Goal: Task Accomplishment & Management: Use online tool/utility

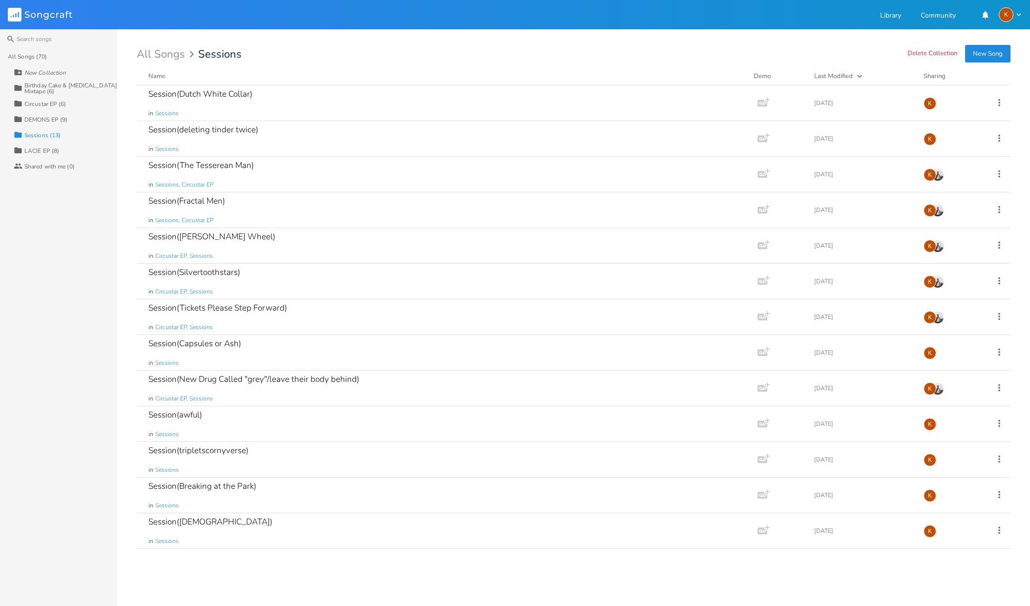
click at [41, 149] on div "LACIE EP (8)" at bounding box center [41, 151] width 35 height 6
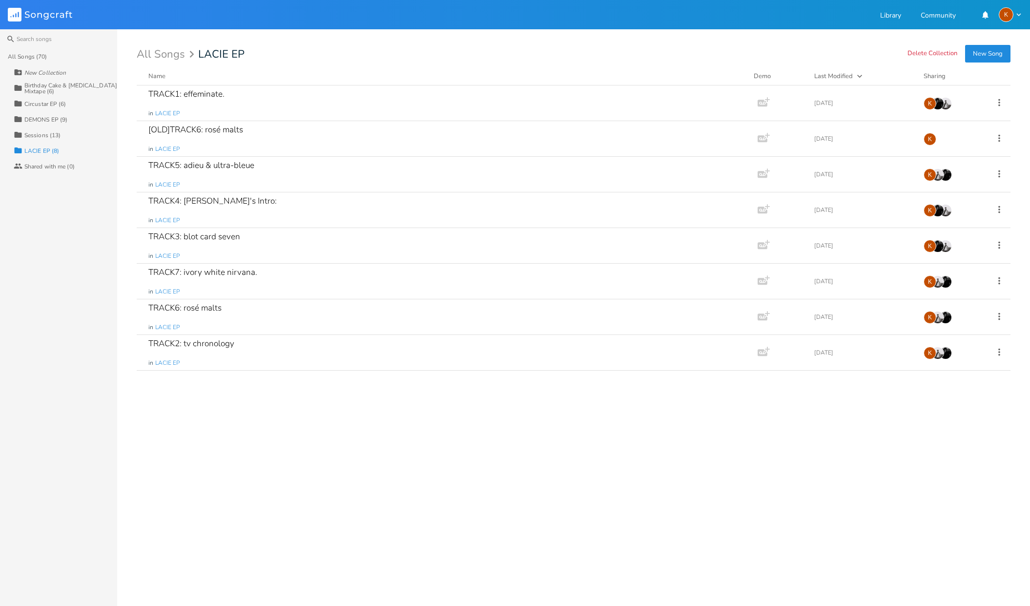
click at [162, 77] on div "Name" at bounding box center [156, 76] width 17 height 9
click at [406, 137] on div "TRACK1: effeminate. in LACIE EP" at bounding box center [444, 138] width 593 height 35
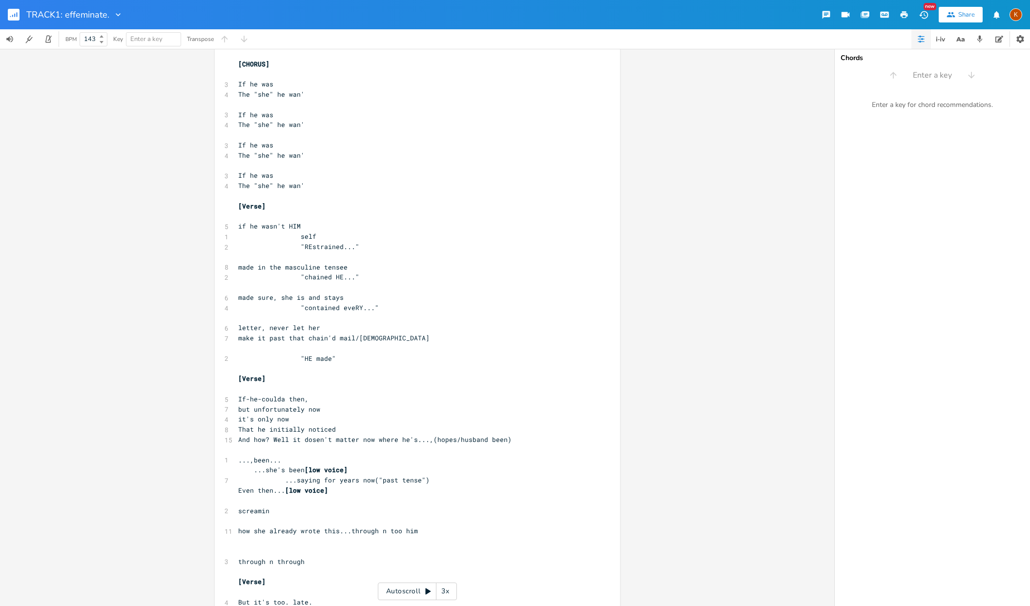
scroll to position [92, 0]
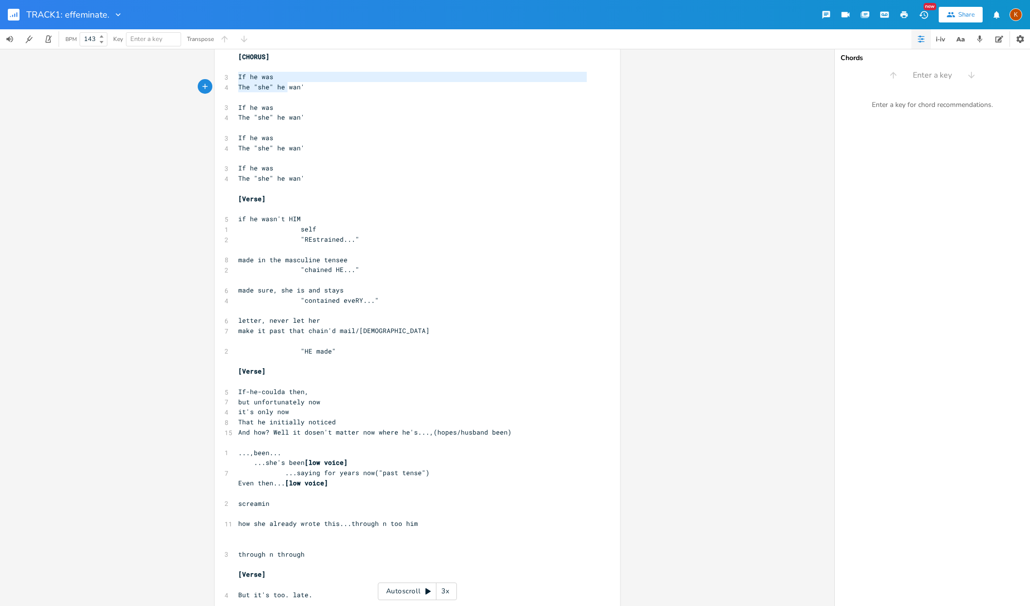
type textarea "If he was The "she" he wan'"
drag, startPoint x: 235, startPoint y: 78, endPoint x: 308, endPoint y: 88, distance: 74.4
click at [20, 16] on button "button" at bounding box center [18, 14] width 20 height 23
